Goal: Information Seeking & Learning: Learn about a topic

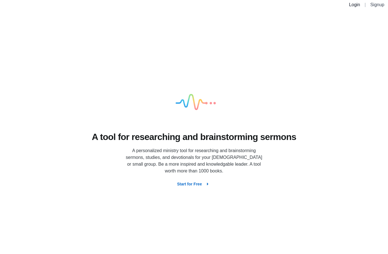
click at [356, 5] on link "Login" at bounding box center [355, 4] width 11 height 5
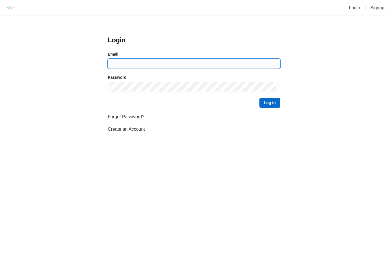
type input "[PERSON_NAME][EMAIL_ADDRESS][DOMAIN_NAME]"
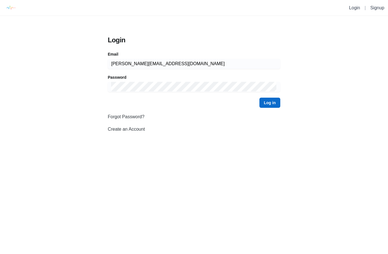
click at [266, 104] on button "Log in" at bounding box center [270, 103] width 21 height 10
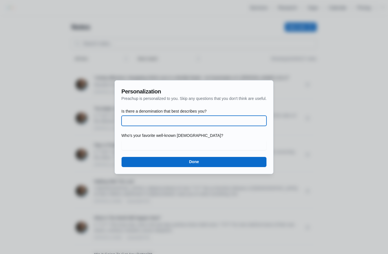
click at [198, 121] on input "Is there a denomination that best describes you?" at bounding box center [194, 121] width 139 height 10
type input "[DEMOGRAPHIC_DATA]"
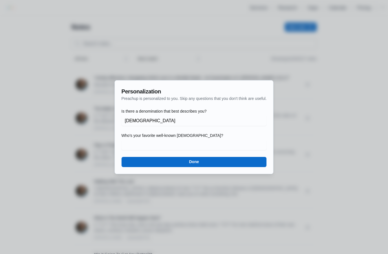
click at [252, 159] on button "Done" at bounding box center [194, 162] width 145 height 10
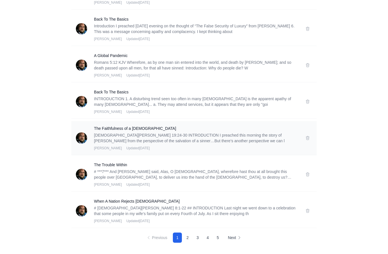
scroll to position [563, 0]
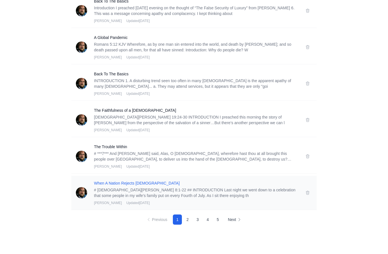
click at [111, 204] on h3 "When A Nation Rejects [DEMOGRAPHIC_DATA]" at bounding box center [196, 207] width 205 height 6
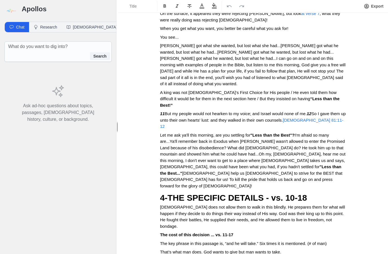
scroll to position [755, 0]
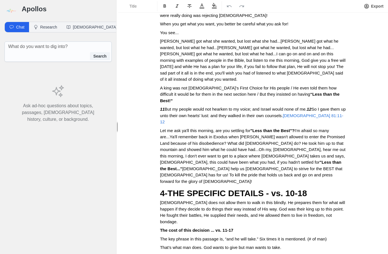
click at [219, 200] on span "[DEMOGRAPHIC_DATA] does not allow them to walk in this blindly. He prepares the…" at bounding box center [253, 212] width 186 height 24
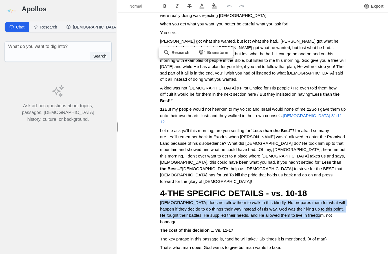
click at [219, 200] on span "[DEMOGRAPHIC_DATA] does not allow them to walk in this blindly. He prepares the…" at bounding box center [253, 212] width 186 height 24
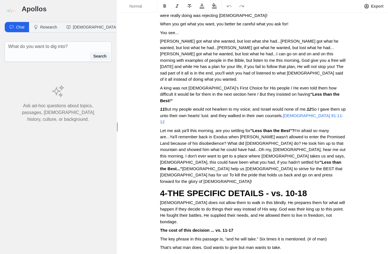
click at [247, 236] on p "The key phrase in this passage is, “and he will take.” Six times it is mentione…" at bounding box center [253, 239] width 186 height 6
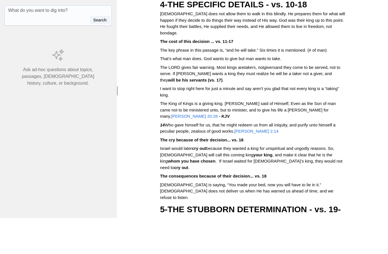
scroll to position [905, 0]
